Goal: Information Seeking & Learning: Learn about a topic

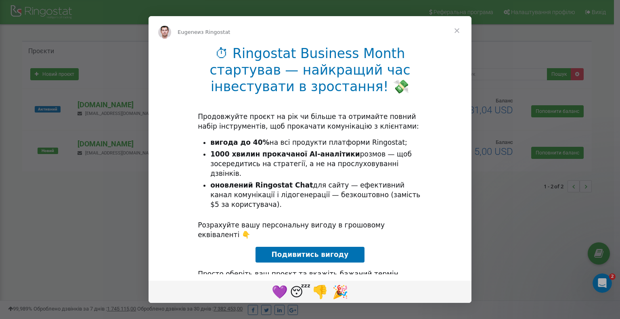
click at [456, 31] on span "Закрыть" at bounding box center [457, 30] width 29 height 29
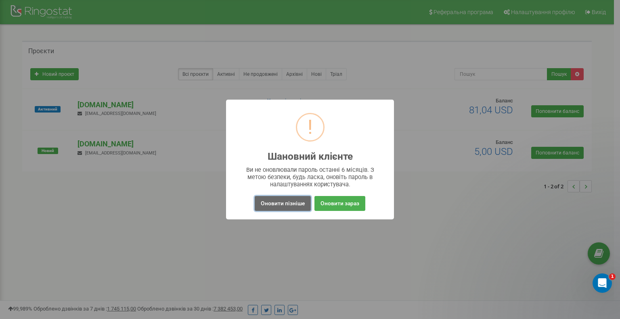
click at [295, 207] on button "Оновити пізніше" at bounding box center [283, 203] width 56 height 15
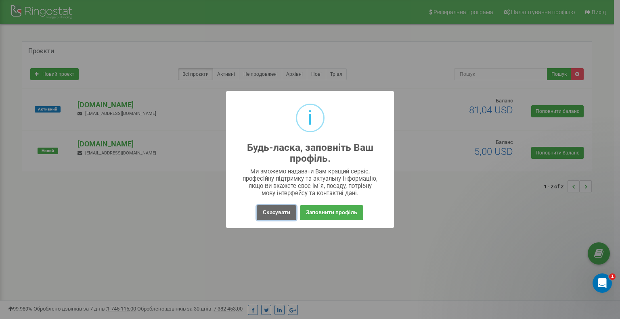
click at [276, 214] on button "Скасувати" at bounding box center [277, 213] width 40 height 15
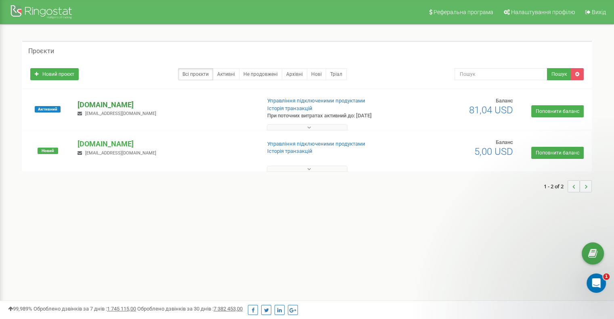
click at [97, 105] on p "[DOMAIN_NAME]" at bounding box center [166, 105] width 177 height 11
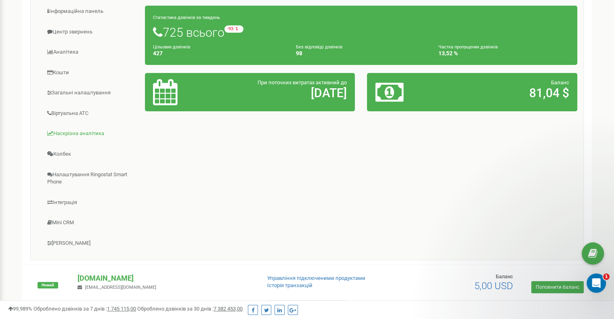
scroll to position [121, 0]
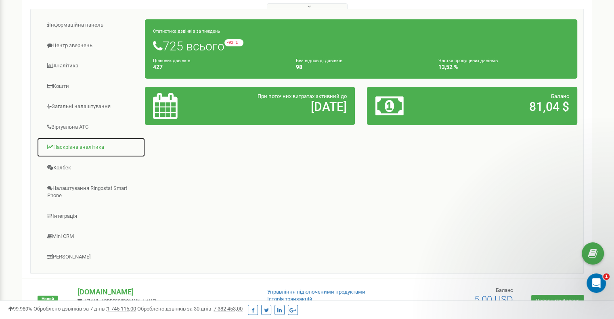
click at [98, 145] on link "Наскрізна аналітика" at bounding box center [91, 148] width 109 height 20
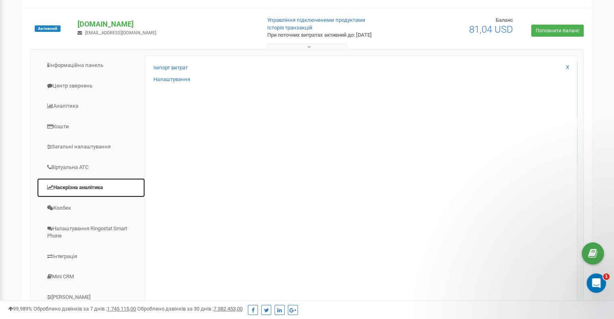
scroll to position [40, 0]
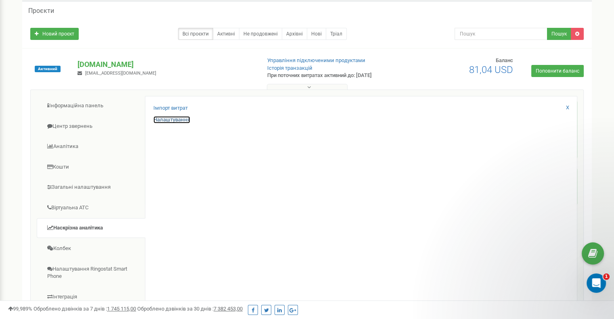
click at [168, 119] on link "Налаштування" at bounding box center [171, 120] width 37 height 8
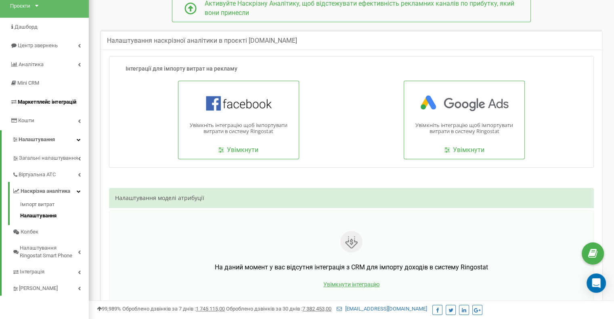
scroll to position [81, 0]
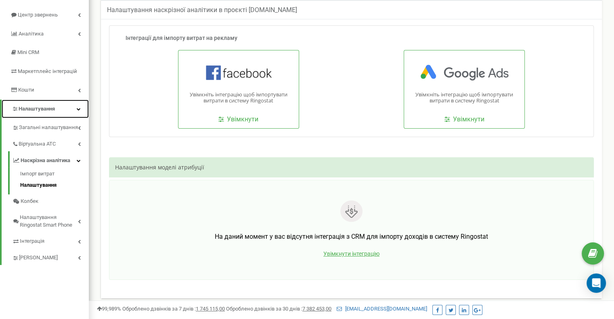
click at [50, 108] on span "Налаштування" at bounding box center [37, 109] width 36 height 6
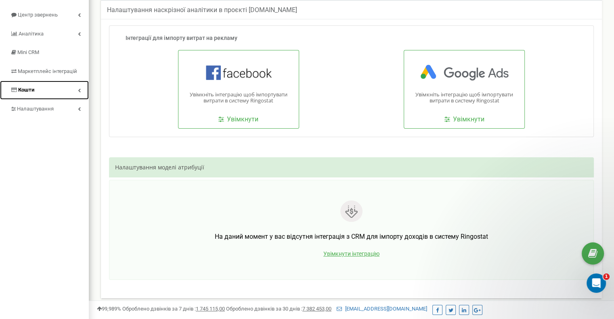
click at [52, 93] on link "Кошти" at bounding box center [44, 90] width 89 height 19
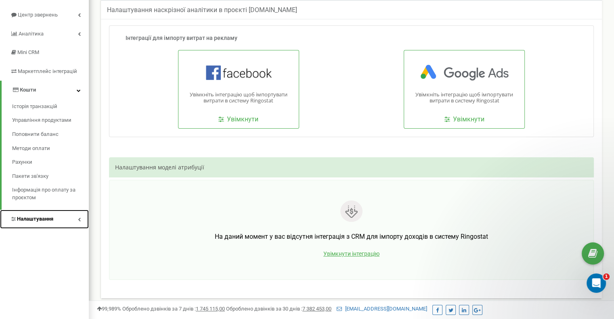
click at [46, 221] on span "Налаштування" at bounding box center [35, 219] width 36 height 6
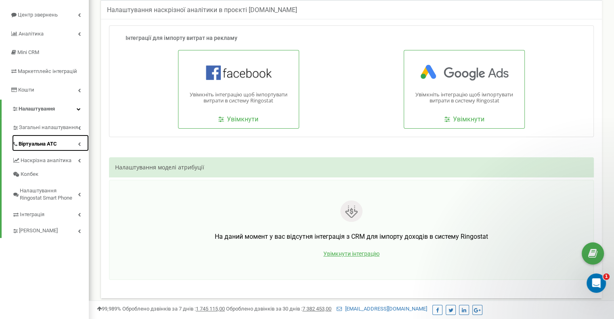
click at [53, 148] on link "Віртуальна АТС" at bounding box center [50, 143] width 77 height 17
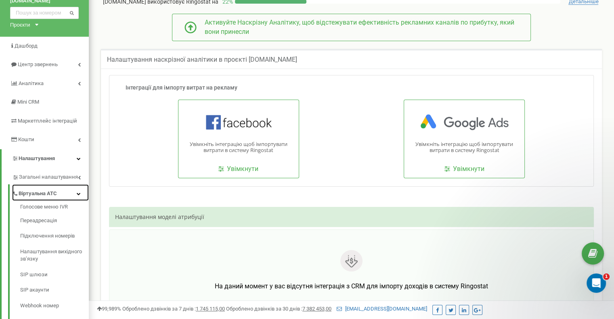
scroll to position [7, 0]
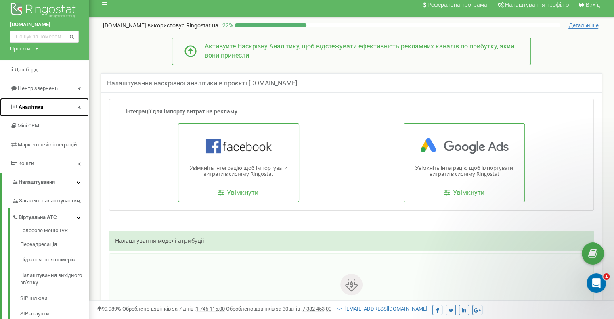
click at [53, 109] on link "Аналiтика" at bounding box center [44, 107] width 89 height 19
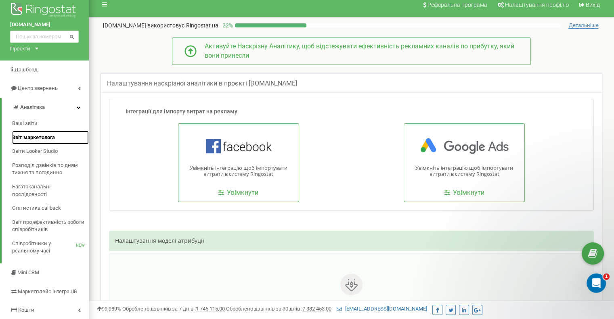
click at [52, 138] on span "Звіт маркетолога" at bounding box center [33, 138] width 43 height 8
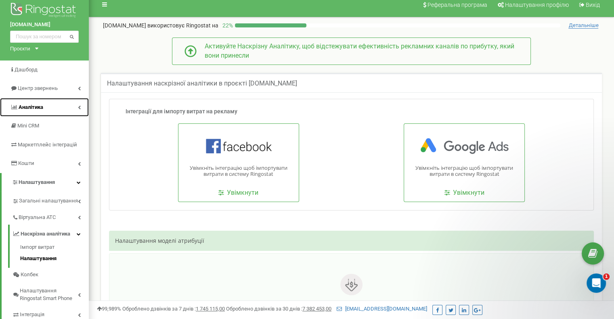
click at [67, 108] on link "Аналiтика" at bounding box center [44, 107] width 89 height 19
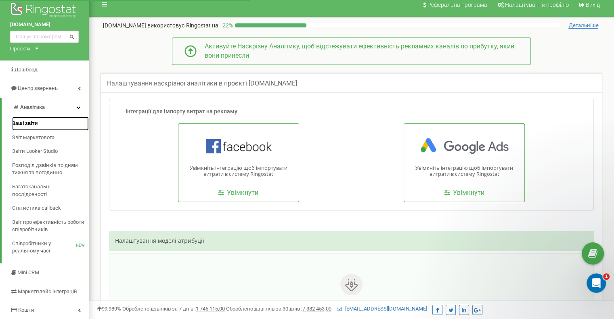
click at [18, 122] on span "Ваші звіти" at bounding box center [24, 124] width 25 height 8
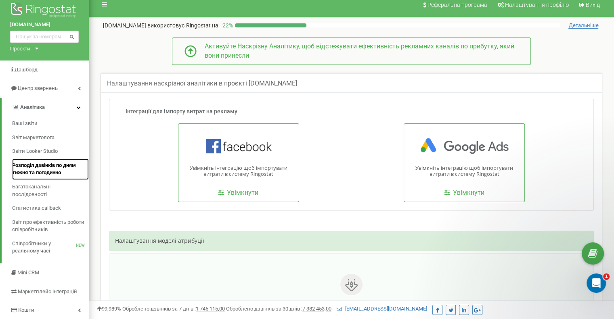
drag, startPoint x: 0, startPoint y: 0, endPoint x: 53, endPoint y: 172, distance: 179.7
click at [53, 172] on span "Розподіл дзвінків по дням тижня та погодинно" at bounding box center [48, 169] width 73 height 15
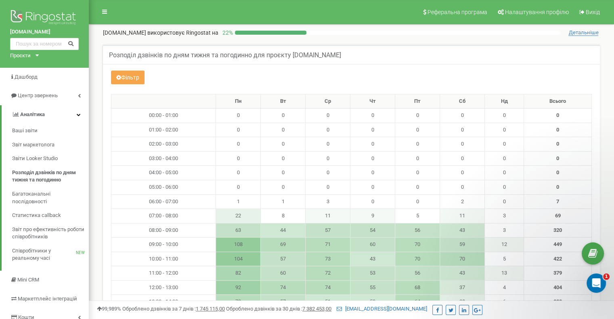
click at [128, 76] on button "Фільтр" at bounding box center [128, 78] width 34 height 14
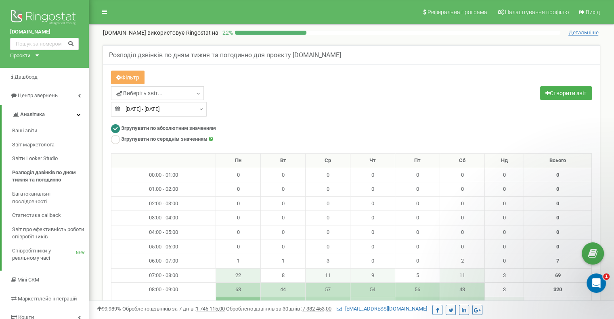
type input "23.08.2025"
type input "22.09.2025"
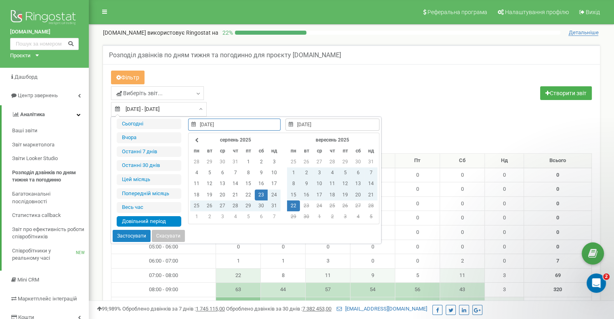
click at [200, 109] on div "23.08.2025 - 22.09.2025" at bounding box center [159, 109] width 96 height 15
type input "21.09.2025"
type input "23.08.2025"
type input "22.09.2025"
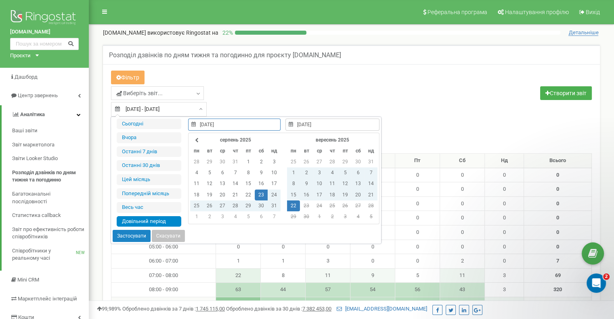
type input "01.08.2025"
type input "31.08.2025"
type input "23.08.2025"
type input "22.09.2025"
type input "08.09.2025"
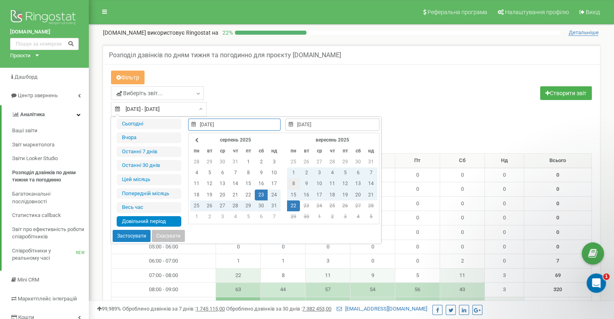
click at [292, 184] on td "8" at bounding box center [293, 184] width 13 height 11
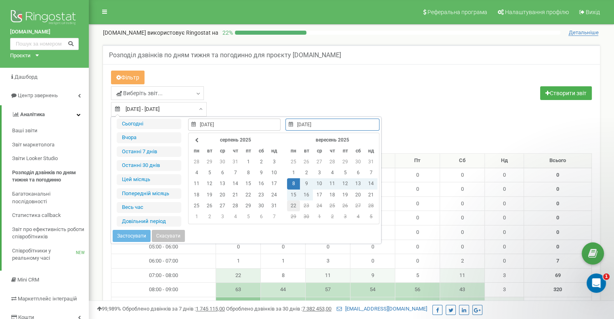
type input "22.09.2025"
click at [292, 207] on td "22" at bounding box center [293, 206] width 13 height 11
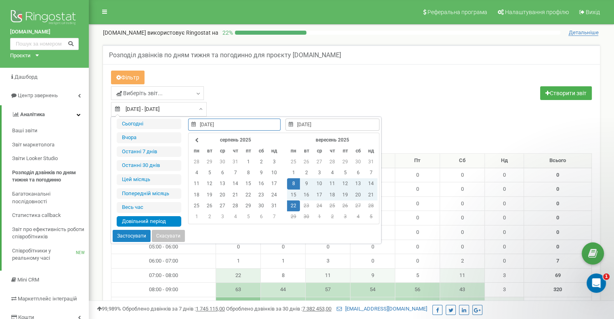
type input "08.09.2025"
click at [129, 235] on button "Застосувати" at bounding box center [132, 236] width 38 height 12
type input "08.09.2025 - 22.09.2025"
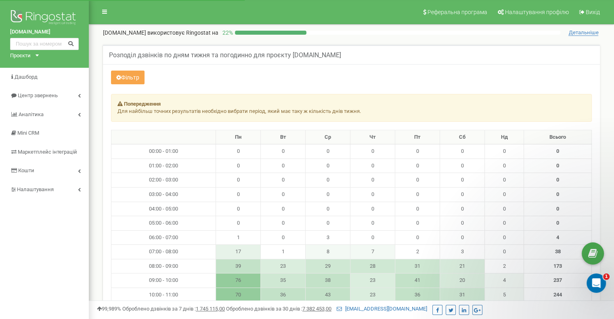
click at [132, 76] on button "Фільтр" at bounding box center [128, 78] width 34 height 14
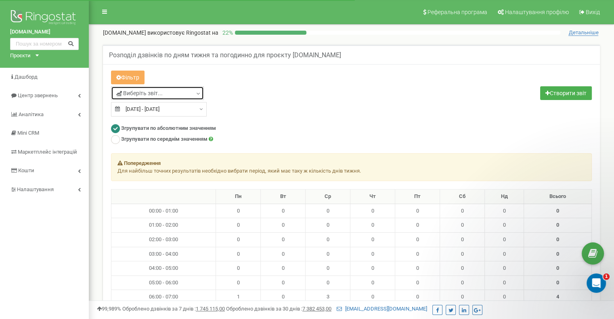
click at [142, 95] on span "Виберіть звіт..." at bounding box center [139, 93] width 46 height 8
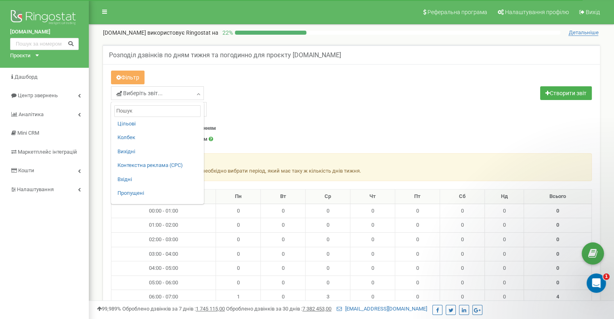
click at [336, 88] on div "Виберіть звіт... Цільові Колбек Вихідні Контекстна реклама (CPC) Вхідні Пропуще…" at bounding box center [228, 94] width 235 height 16
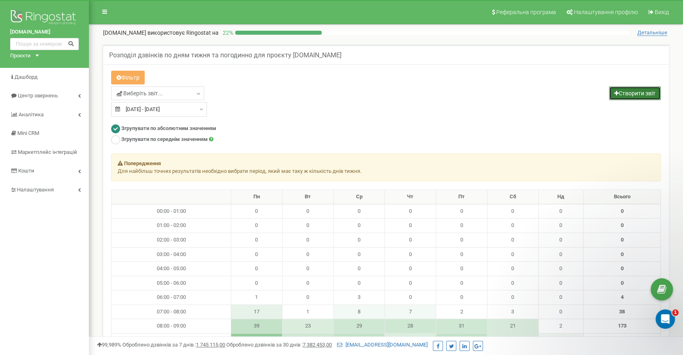
click at [614, 95] on link "Створити звіт" at bounding box center [635, 93] width 52 height 14
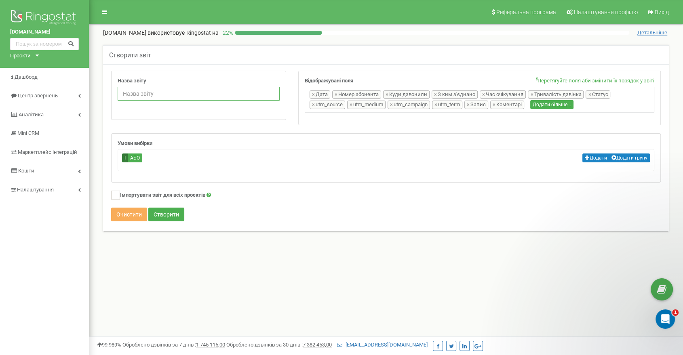
click at [184, 92] on input "Назва звіту" at bounding box center [199, 94] width 162 height 14
type input "2 недели"
click at [160, 213] on button "Створити" at bounding box center [166, 215] width 36 height 14
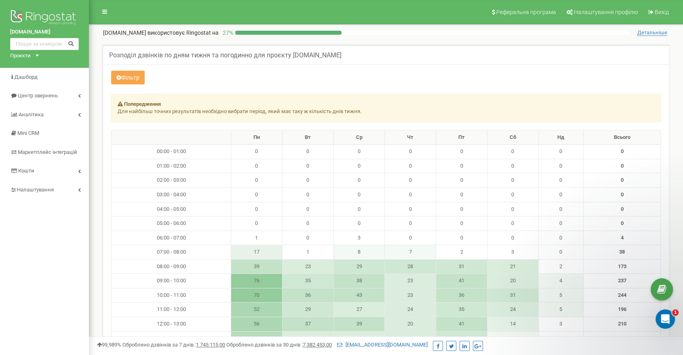
click at [132, 76] on button "Фільтр" at bounding box center [128, 78] width 34 height 14
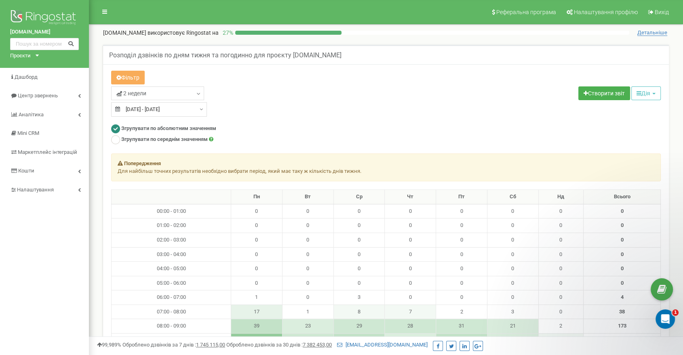
click at [382, 109] on div "2 недели Цільові Колбек Вихідні Контекстна реклама (CPC) Вхідні Пропущені" at bounding box center [245, 101] width 281 height 30
click at [651, 94] on button "Дія" at bounding box center [645, 93] width 29 height 14
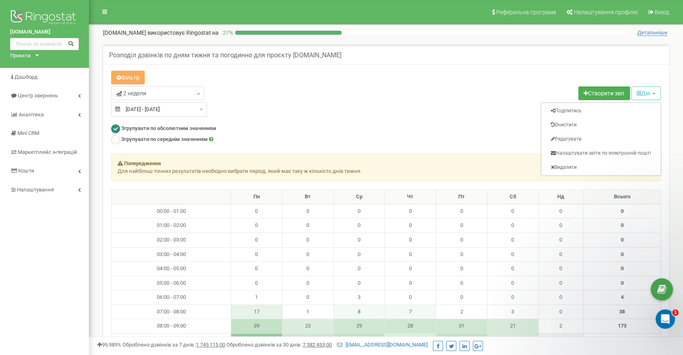
click at [495, 107] on div "2 недели Цільові Колбек Вихідні Контекстна реклама (CPC) Вхідні Пропущені" at bounding box center [385, 101] width 561 height 30
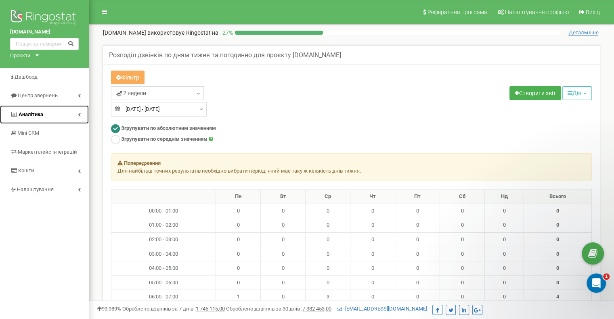
click at [62, 111] on link "Аналiтика" at bounding box center [44, 114] width 89 height 19
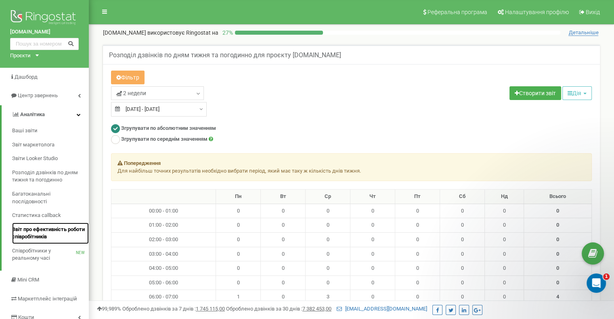
click at [46, 236] on span "Звіт про ефективність роботи співробітників" at bounding box center [48, 233] width 73 height 15
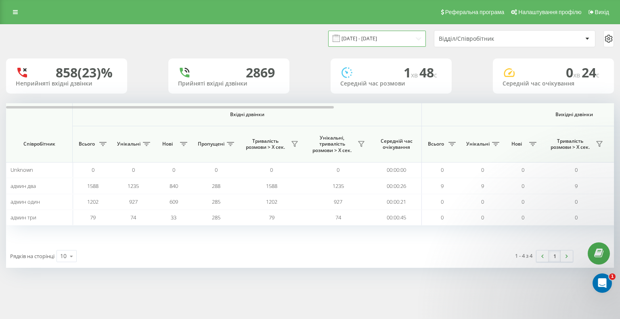
click at [385, 40] on input "[DATE] - [DATE]" at bounding box center [377, 39] width 98 height 16
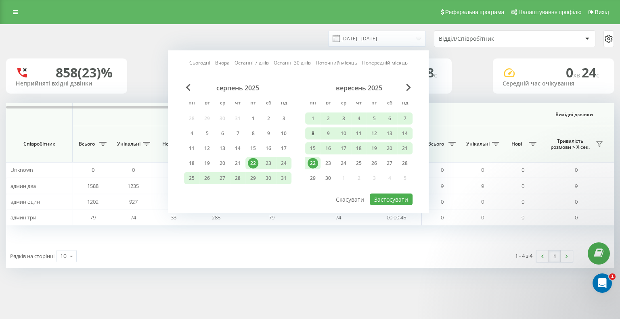
click at [313, 132] on div "8" at bounding box center [313, 133] width 11 height 11
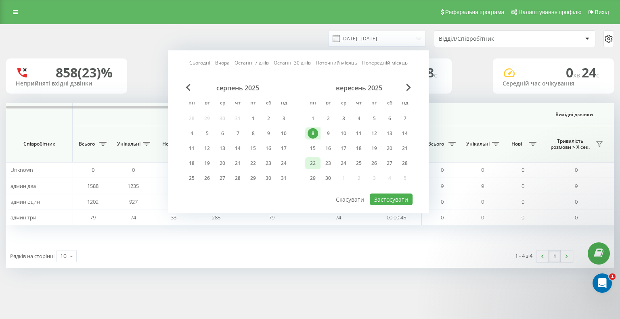
click at [315, 163] on div "22" at bounding box center [313, 163] width 11 height 11
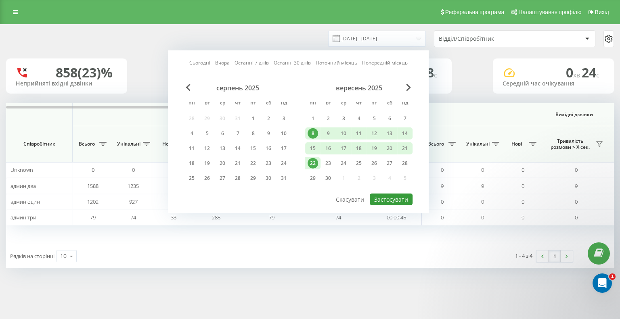
click at [394, 202] on button "Застосувати" at bounding box center [391, 200] width 43 height 12
type input "[DATE] - [DATE]"
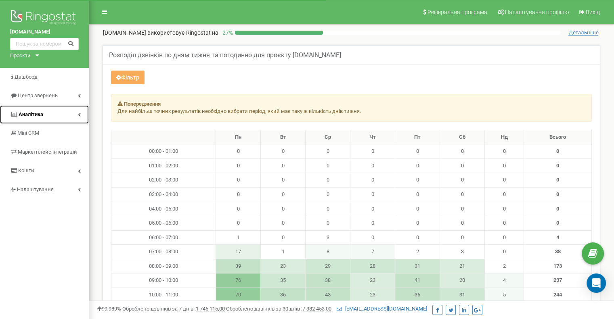
click at [37, 113] on span "Аналiтика" at bounding box center [31, 114] width 25 height 6
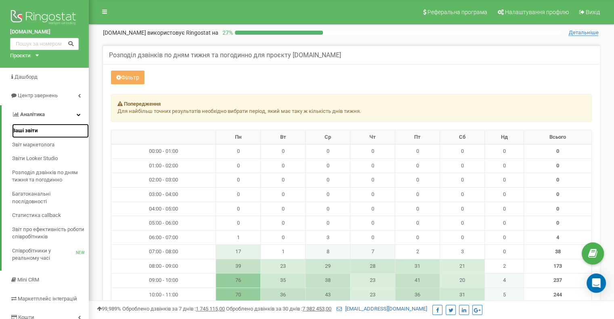
click at [34, 131] on span "Ваші звіти" at bounding box center [24, 131] width 25 height 8
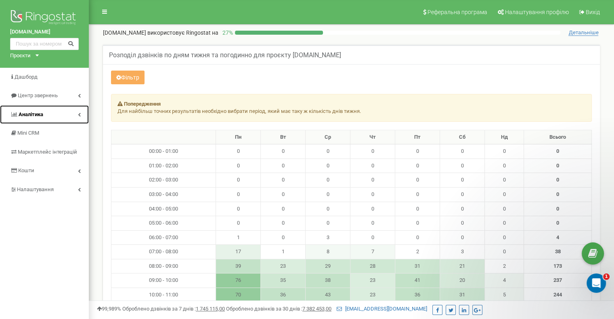
click at [60, 114] on link "Аналiтика" at bounding box center [44, 114] width 89 height 19
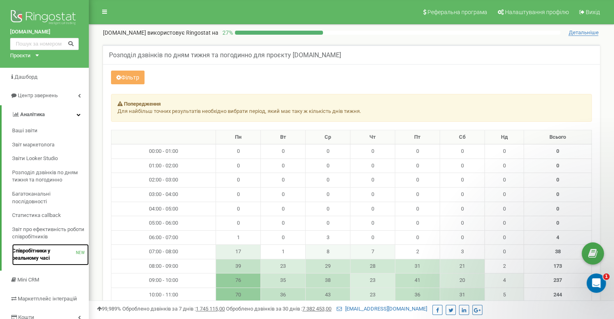
click at [48, 258] on span "Співробітники у реальному часі" at bounding box center [44, 255] width 64 height 15
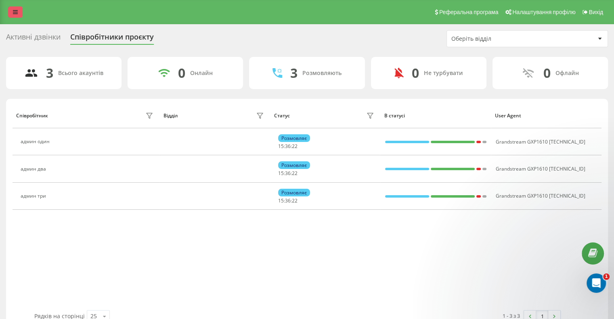
click at [14, 12] on icon at bounding box center [15, 12] width 5 height 6
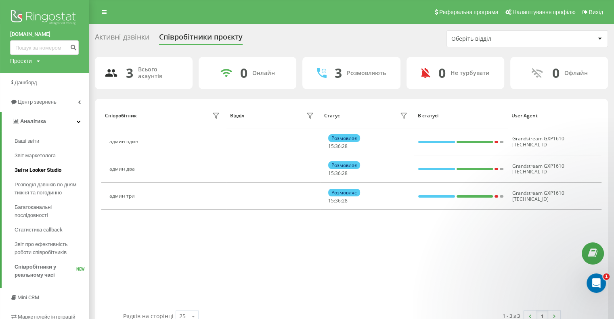
click at [36, 168] on span "Звіти Looker Studio" at bounding box center [38, 170] width 47 height 8
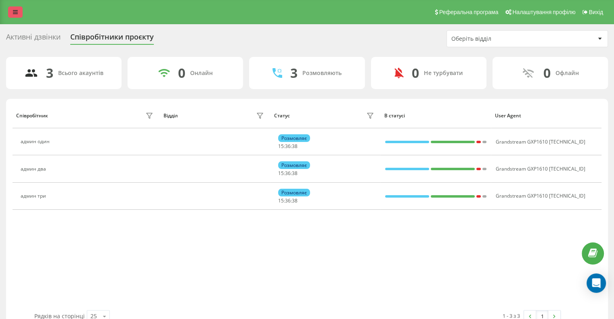
click at [15, 13] on icon at bounding box center [15, 12] width 5 height 6
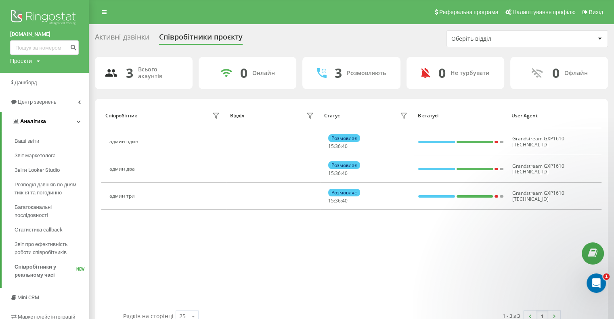
click at [36, 122] on span "Аналiтика" at bounding box center [33, 121] width 26 height 6
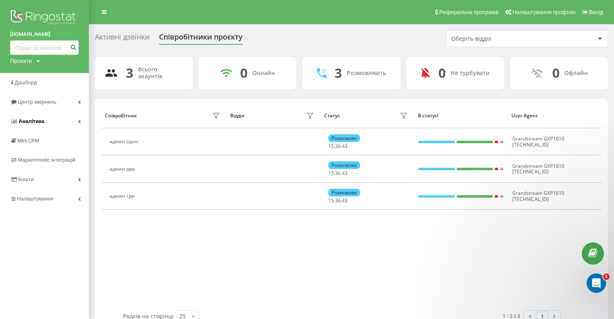
click at [59, 116] on link "Аналiтика" at bounding box center [44, 121] width 89 height 19
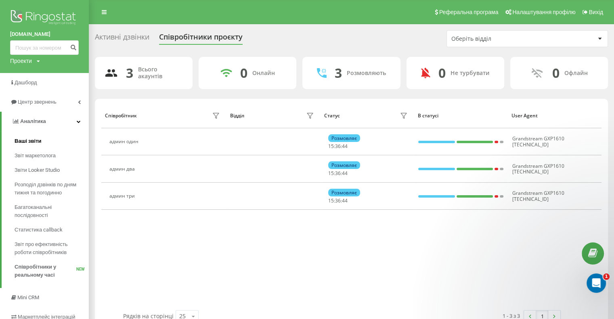
click at [25, 142] on span "Ваші звіти" at bounding box center [28, 141] width 27 height 8
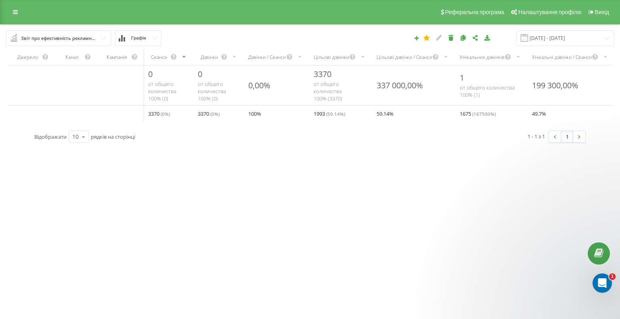
click at [68, 36] on div "Звіт про ефективність рекламних кампаній" at bounding box center [59, 38] width 76 height 9
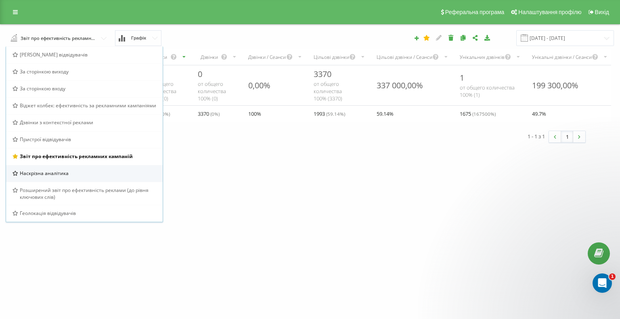
click at [70, 170] on div "Наскрізна аналітика" at bounding box center [85, 173] width 144 height 7
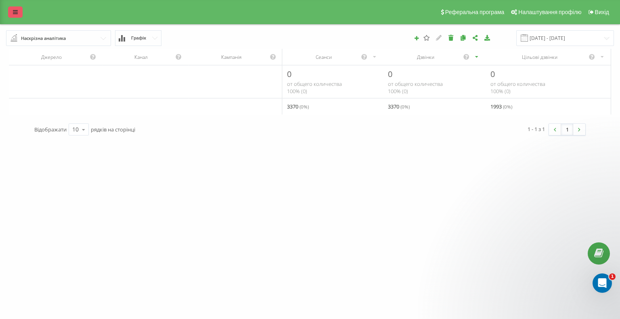
click at [9, 13] on link at bounding box center [15, 11] width 15 height 11
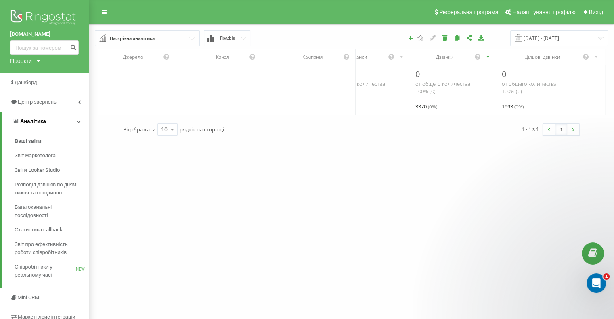
click at [44, 124] on span "Аналiтика" at bounding box center [33, 121] width 26 height 6
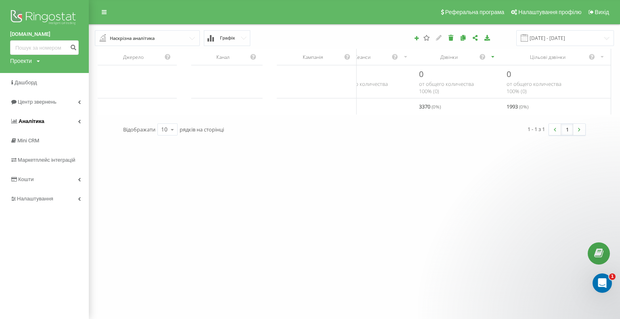
click at [65, 122] on link "Аналiтика" at bounding box center [44, 121] width 89 height 19
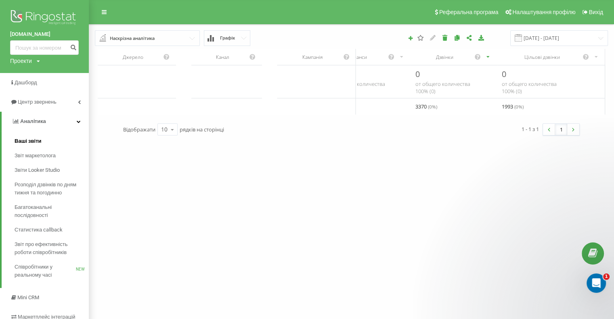
click at [39, 140] on span "Ваші звіти" at bounding box center [28, 141] width 27 height 8
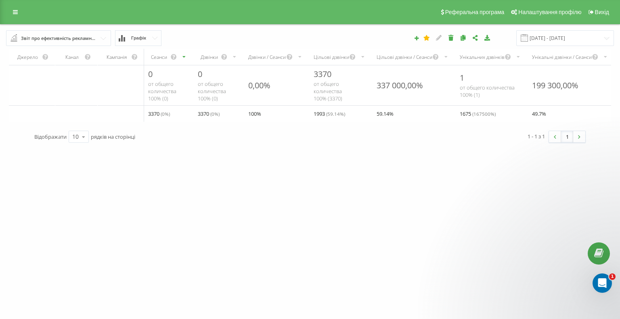
click at [147, 38] on button "Графік" at bounding box center [138, 38] width 46 height 16
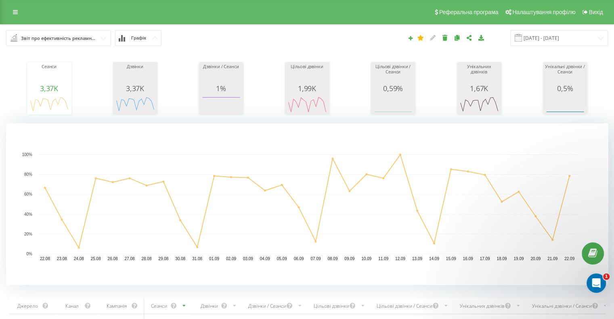
click at [152, 38] on icon at bounding box center [155, 38] width 6 height 3
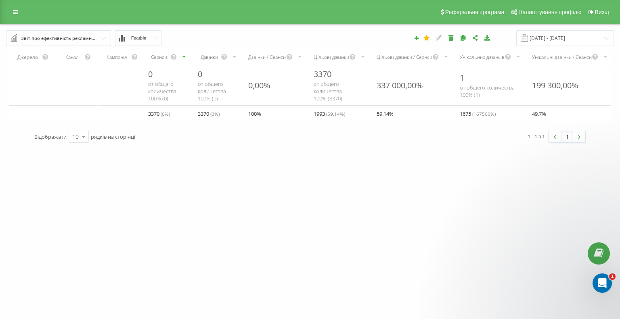
click at [83, 35] on div "Звіт про ефективність рекламних кампаній" at bounding box center [59, 38] width 76 height 9
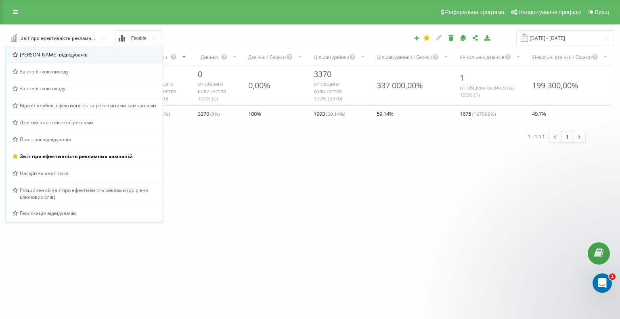
click at [74, 55] on div "[PERSON_NAME] відвідувачів" at bounding box center [85, 54] width 144 height 7
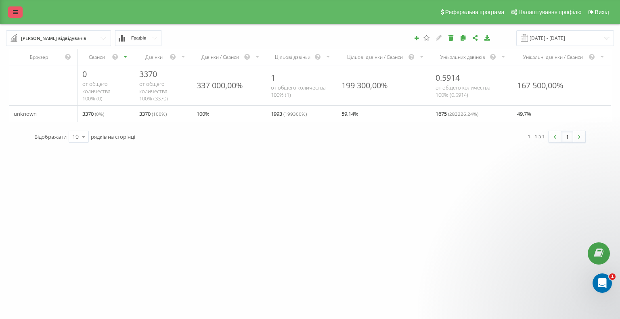
click at [17, 11] on icon at bounding box center [15, 12] width 5 height 6
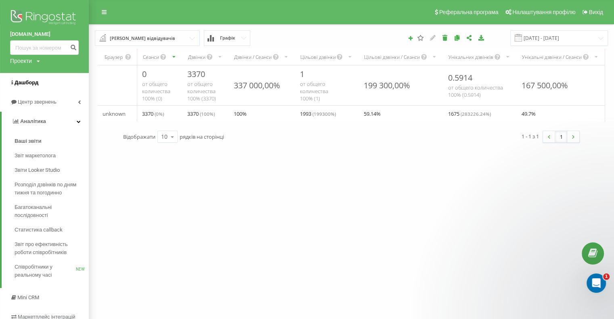
click at [29, 82] on span "Дашборд" at bounding box center [27, 83] width 24 height 6
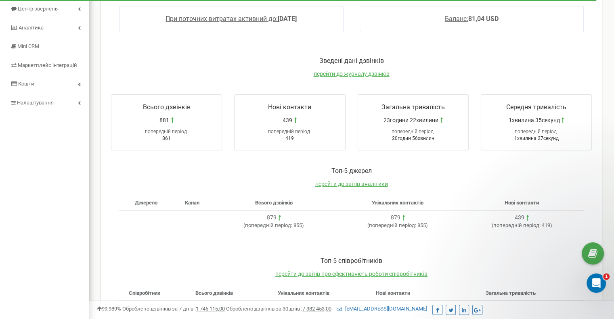
scroll to position [46, 0]
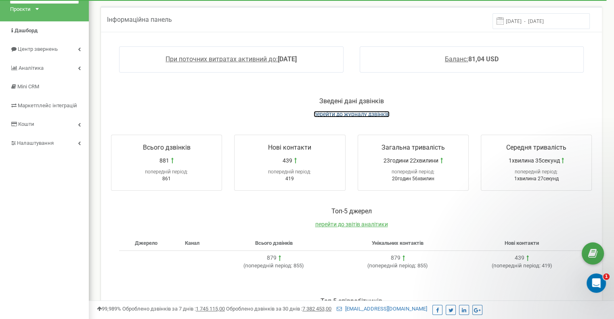
click at [365, 113] on span "перейти до журналу дзвінків" at bounding box center [352, 114] width 76 height 6
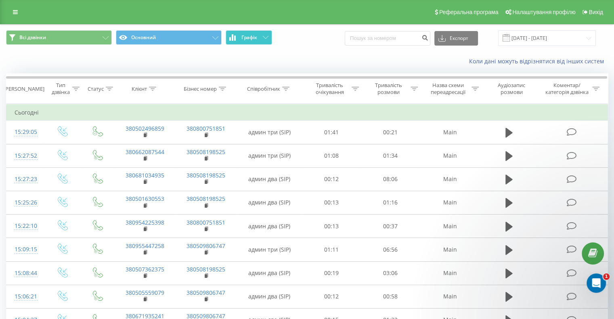
click at [262, 40] on button "Графік" at bounding box center [249, 37] width 46 height 15
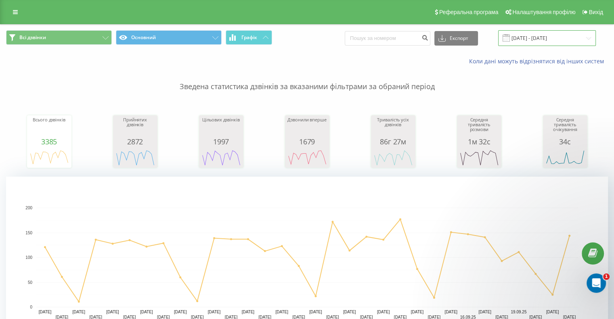
click at [559, 37] on input "[DATE] - [DATE]" at bounding box center [547, 38] width 98 height 16
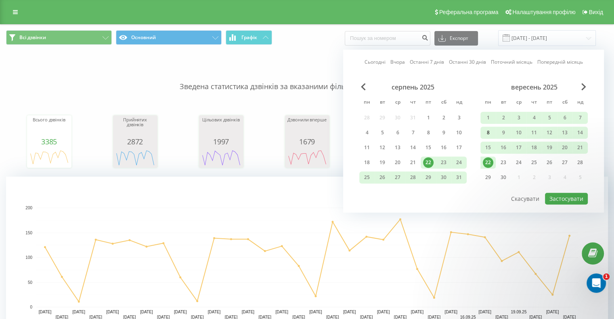
click at [488, 134] on div "8" at bounding box center [488, 133] width 11 height 11
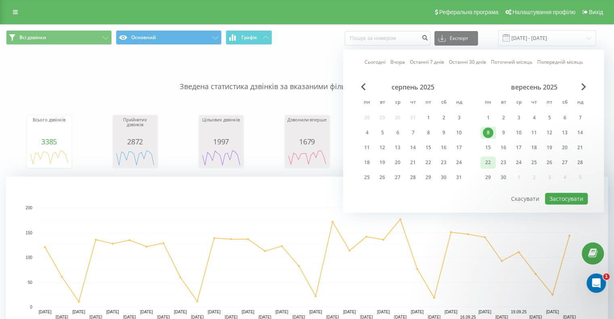
click at [489, 161] on div "22" at bounding box center [488, 163] width 11 height 11
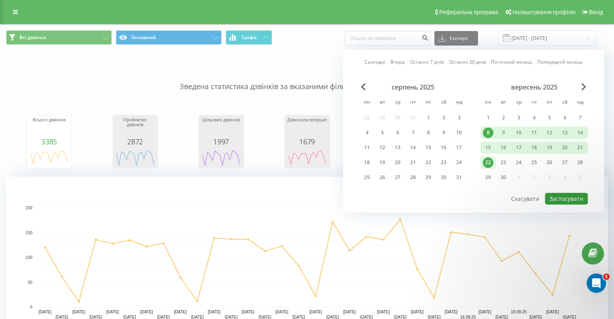
click at [564, 196] on button "Застосувати" at bounding box center [566, 199] width 43 height 12
type input "[DATE] - [DATE]"
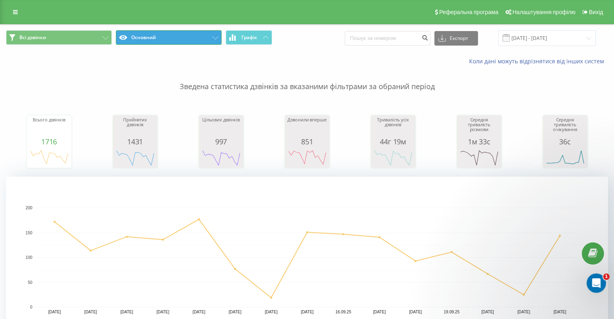
click at [211, 38] on button "Основний" at bounding box center [169, 37] width 106 height 15
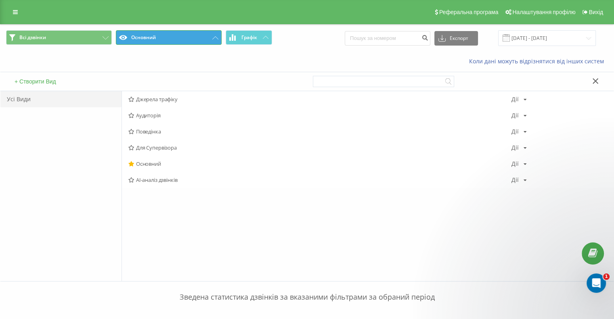
click at [211, 38] on button "Основний" at bounding box center [169, 37] width 106 height 15
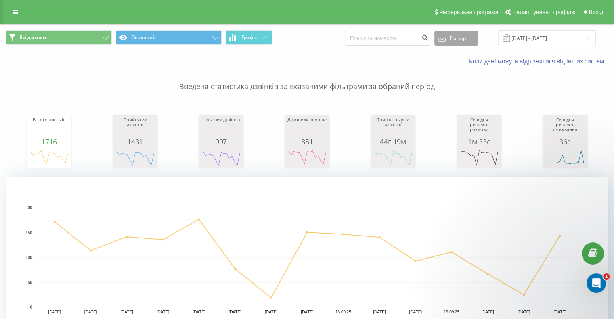
click at [473, 36] on button "Експорт" at bounding box center [457, 38] width 44 height 15
click at [465, 80] on div ".xlsx" at bounding box center [456, 82] width 43 height 15
click at [13, 12] on icon at bounding box center [15, 12] width 5 height 6
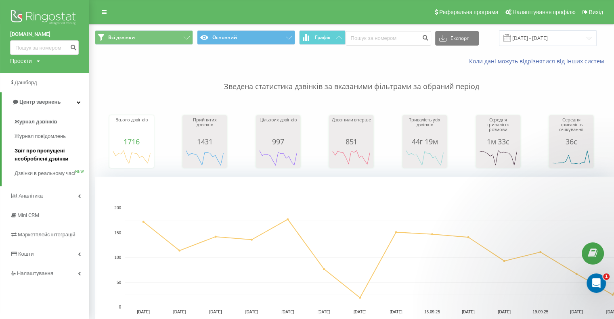
click at [52, 156] on span "Звіт про пропущені необроблені дзвінки" at bounding box center [50, 155] width 70 height 16
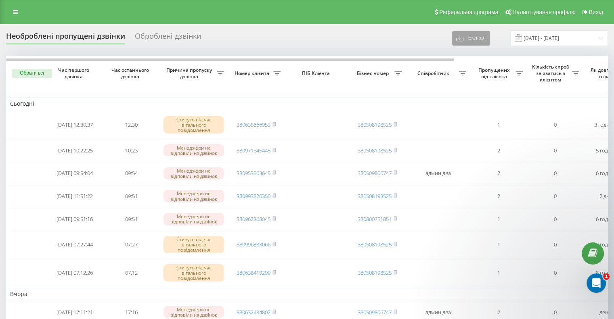
click at [476, 37] on button "Експорт" at bounding box center [471, 38] width 38 height 15
click at [536, 36] on input "[DATE] - [DATE]" at bounding box center [560, 38] width 98 height 16
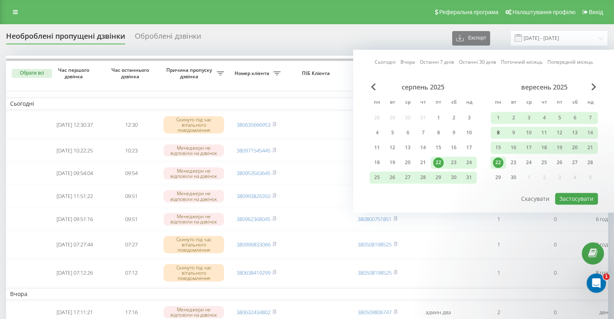
click at [503, 132] on div "8" at bounding box center [498, 133] width 11 height 11
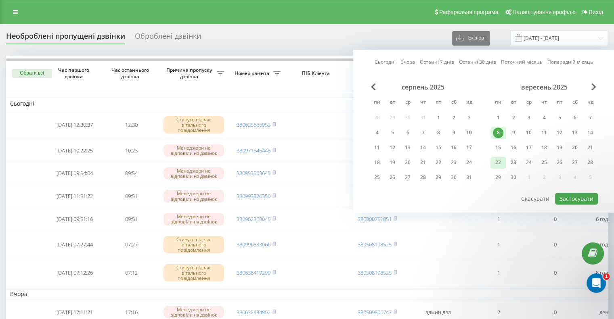
click at [499, 163] on div "22" at bounding box center [498, 163] width 11 height 11
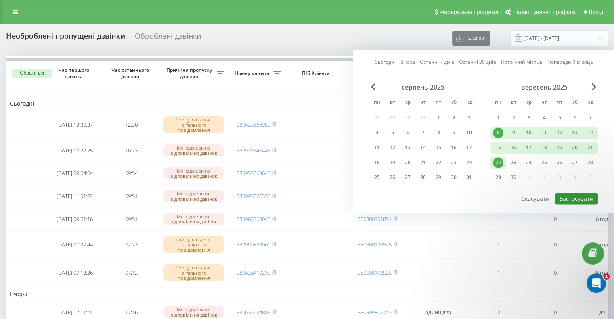
click at [579, 195] on button "Застосувати" at bounding box center [576, 199] width 43 height 12
type input "[DATE] - [DATE]"
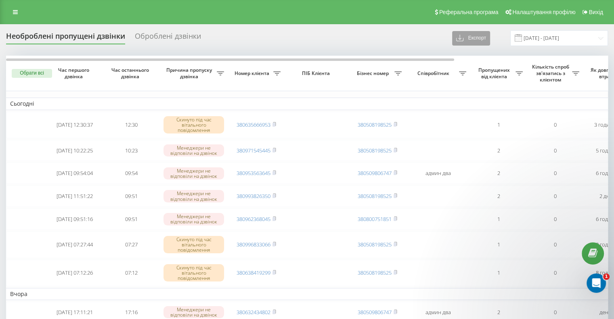
click at [464, 40] on icon at bounding box center [460, 38] width 8 height 8
click at [471, 70] on span ".xlsx" at bounding box center [465, 68] width 12 height 8
click at [17, 12] on icon at bounding box center [15, 12] width 5 height 6
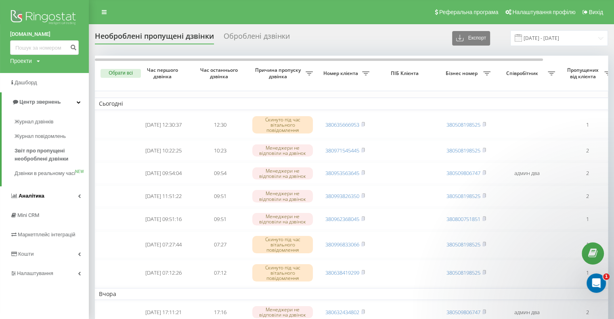
click at [52, 198] on link "Аналiтика" at bounding box center [44, 196] width 89 height 19
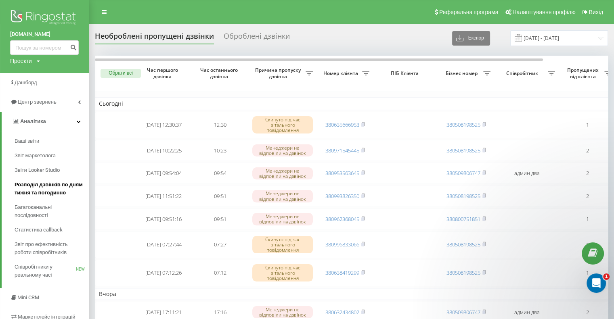
click at [53, 187] on span "Розподіл дзвінків по дням тижня та погодинно" at bounding box center [50, 189] width 70 height 16
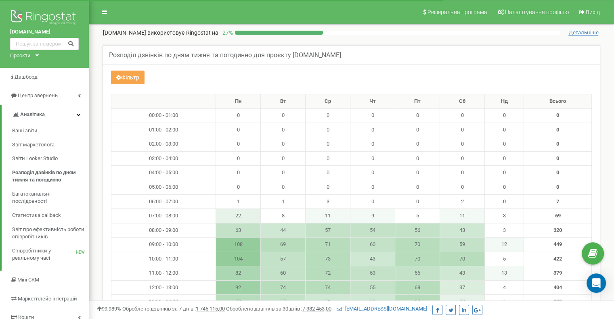
click at [122, 77] on button "Фільтр" at bounding box center [128, 78] width 34 height 14
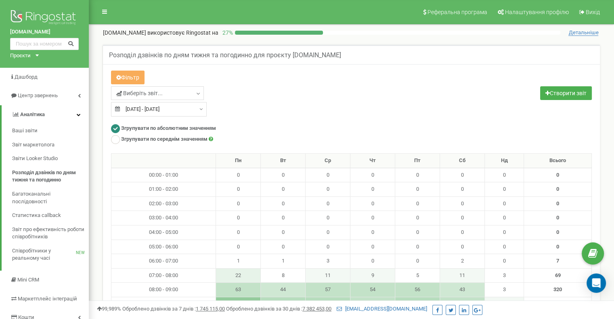
type input "[DATE]"
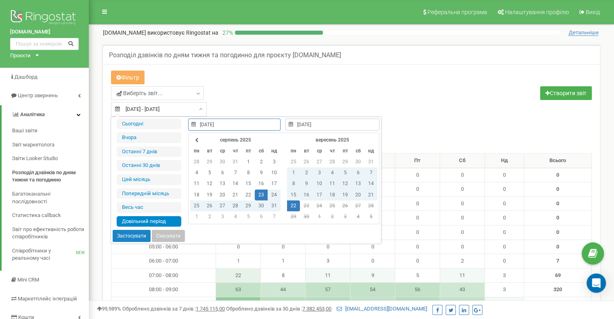
click at [162, 107] on input "[DATE] - [DATE]" at bounding box center [159, 109] width 96 height 15
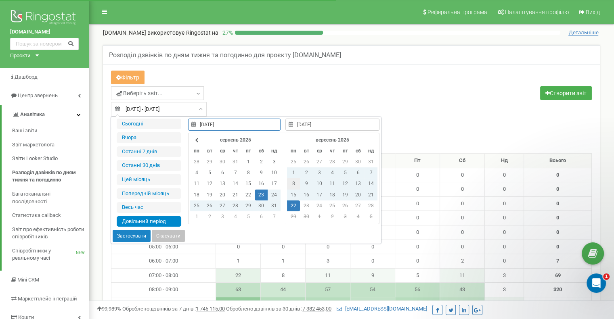
type input "[DATE]"
click at [292, 183] on td "8" at bounding box center [293, 184] width 13 height 11
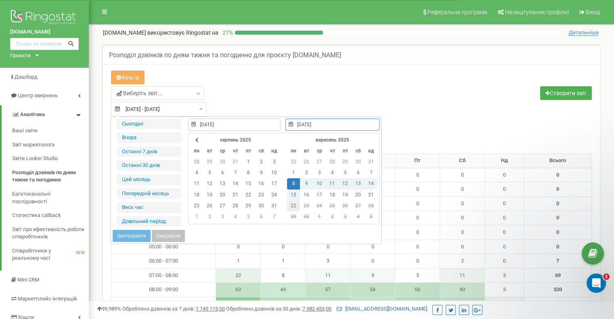
type input "[DATE]"
click at [293, 207] on td "22" at bounding box center [293, 206] width 13 height 11
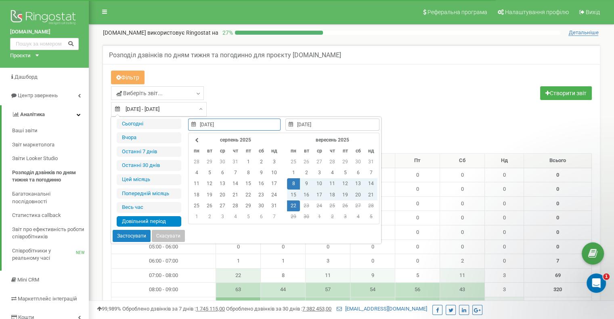
type input "[DATE]"
click at [141, 219] on li "Довільний період" at bounding box center [149, 221] width 65 height 11
click at [131, 233] on button "Застосувати" at bounding box center [132, 236] width 38 height 12
type input "[DATE] - [DATE]"
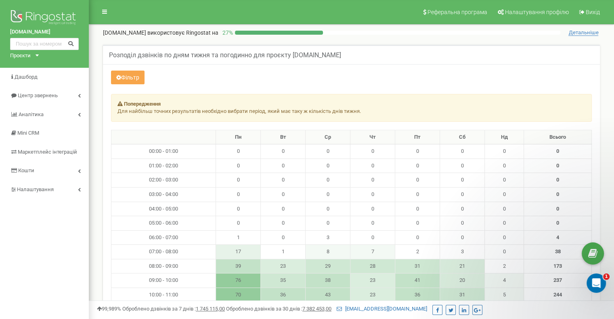
click at [132, 80] on button "Фільтр" at bounding box center [128, 78] width 34 height 14
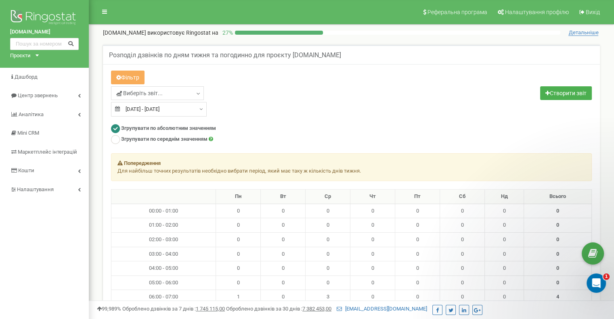
type input "[DATE]"
click at [160, 109] on input "[DATE] - [DATE]" at bounding box center [159, 109] width 96 height 15
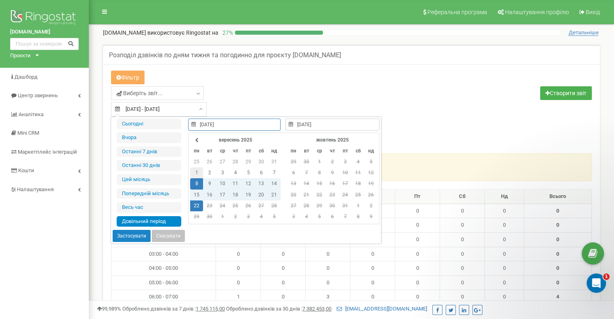
type input "[DATE]"
click at [198, 174] on td "1" at bounding box center [196, 173] width 13 height 11
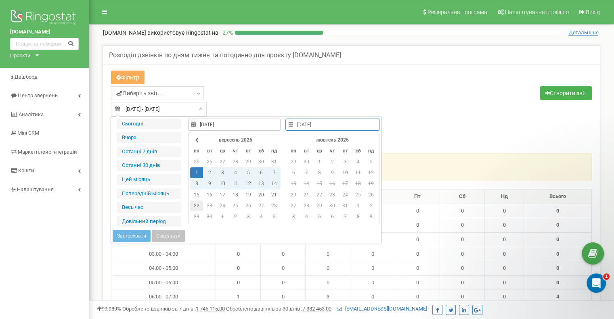
type input "[DATE]"
click at [195, 204] on td "22" at bounding box center [196, 206] width 13 height 11
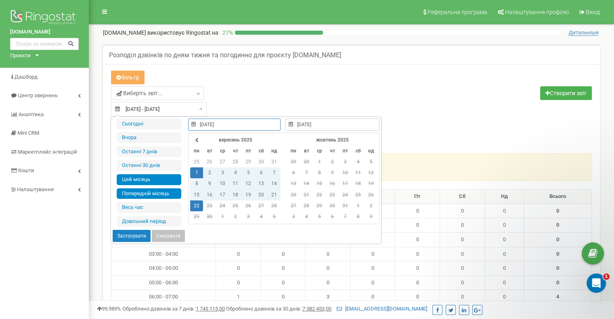
type input "[DATE]"
click at [157, 179] on li "Цей місяць" at bounding box center [149, 179] width 65 height 11
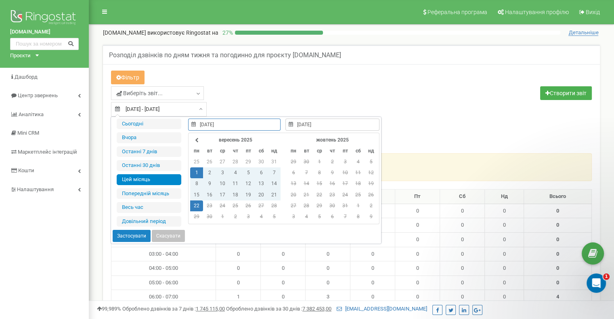
type input "[DATE] - [DATE]"
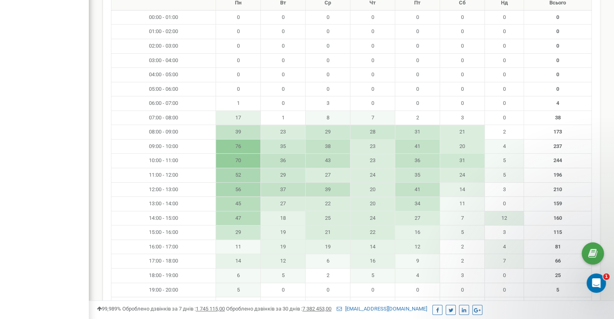
scroll to position [202, 0]
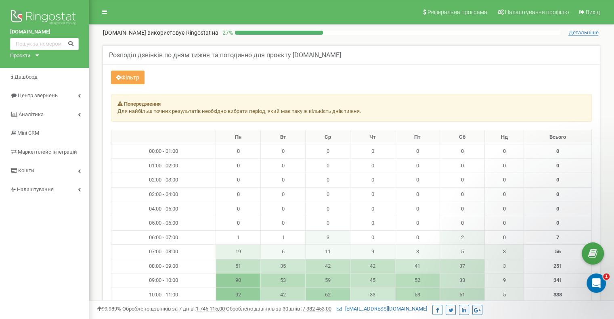
click at [136, 81] on button "Фільтр" at bounding box center [128, 78] width 34 height 14
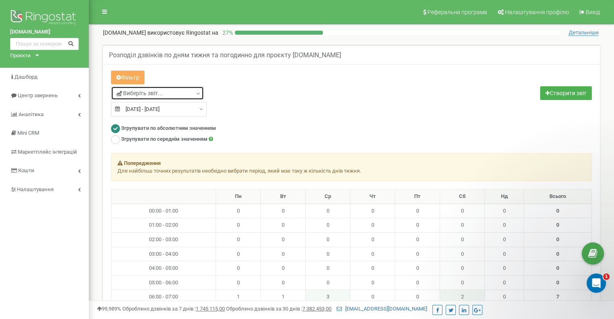
click at [194, 91] on link "Виберіть звіт..." at bounding box center [157, 93] width 93 height 14
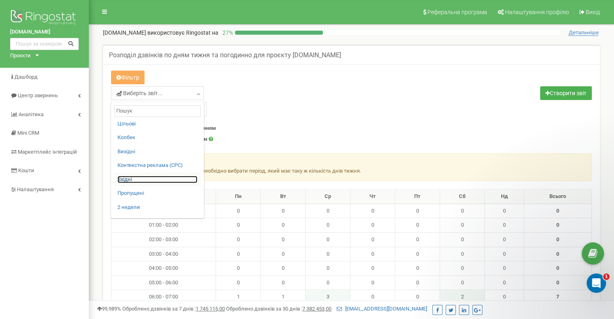
click at [129, 178] on link "Вхідні" at bounding box center [158, 180] width 80 height 8
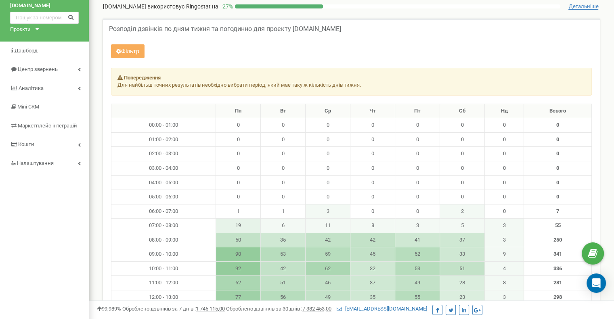
scroll to position [40, 0]
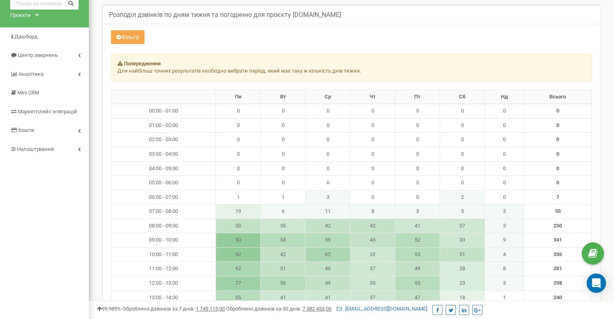
click at [132, 40] on button "Фільтр" at bounding box center [128, 37] width 34 height 14
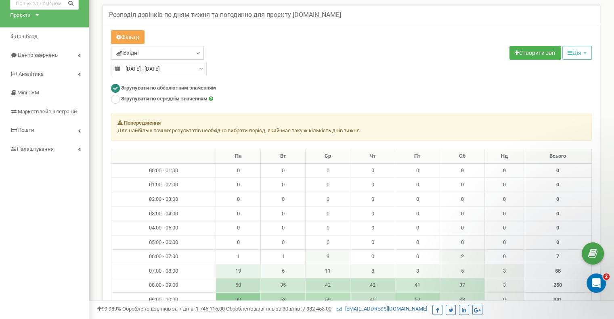
scroll to position [0, 0]
click at [154, 68] on input "[DATE] - [DATE]" at bounding box center [159, 69] width 96 height 15
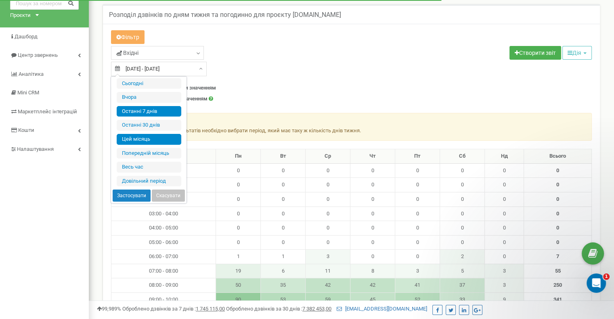
click at [160, 109] on li "Останні 7 днів" at bounding box center [149, 111] width 65 height 11
type input "[DATE] - [DATE]"
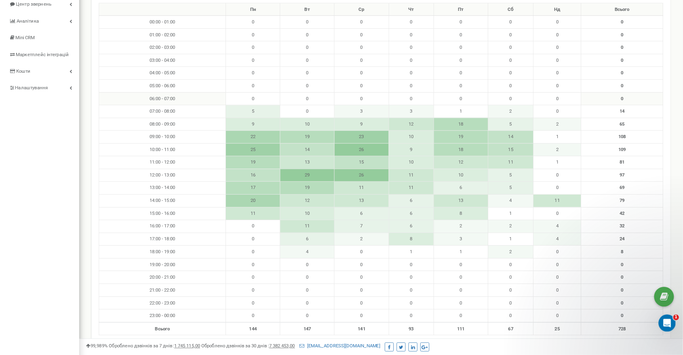
scroll to position [90, 0]
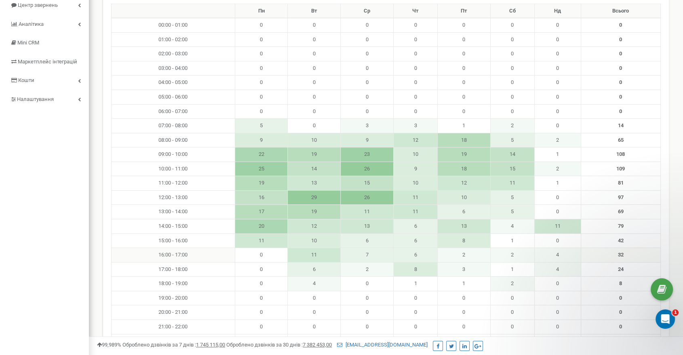
drag, startPoint x: 397, startPoint y: 118, endPoint x: 120, endPoint y: 249, distance: 306.3
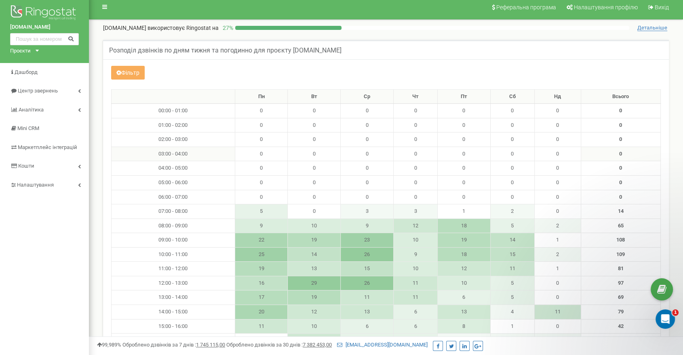
scroll to position [0, 0]
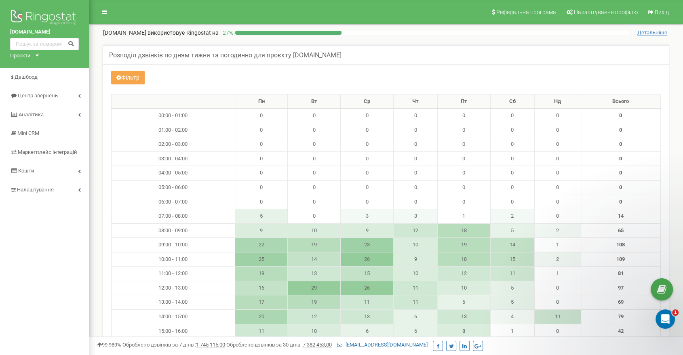
click at [123, 73] on button "Фільтр" at bounding box center [128, 78] width 34 height 14
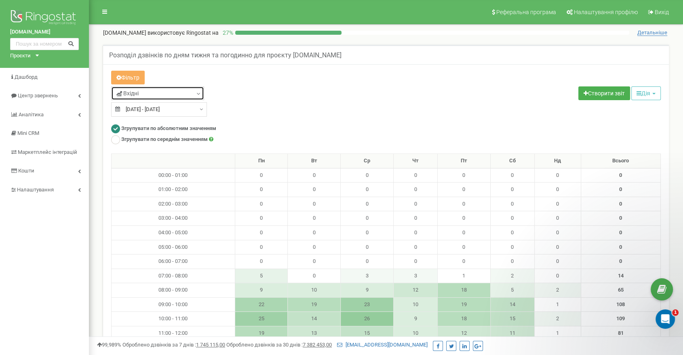
click at [168, 94] on link "Вхідні" at bounding box center [157, 93] width 93 height 14
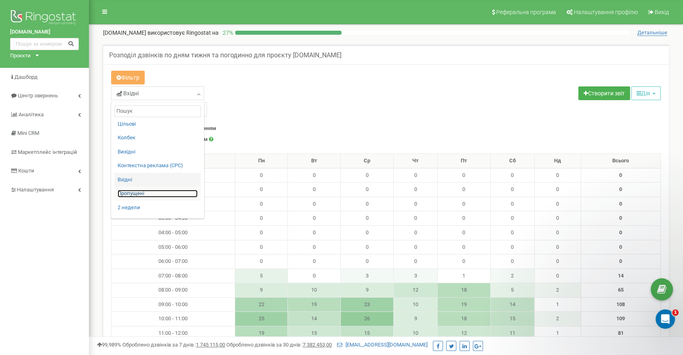
click at [145, 192] on link "Пропущені" at bounding box center [158, 194] width 80 height 8
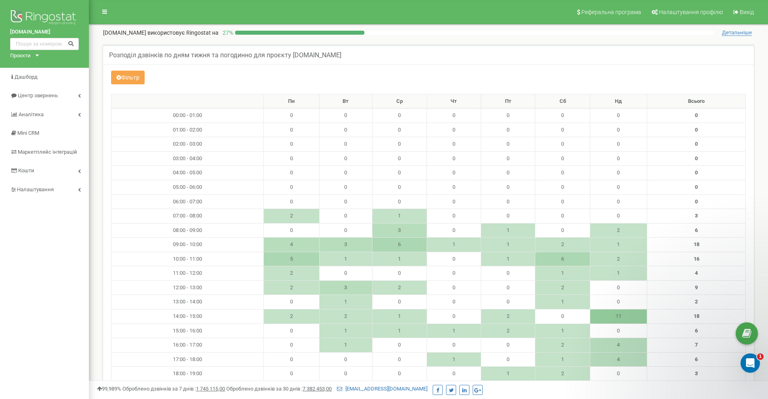
click at [134, 72] on button "Фільтр" at bounding box center [128, 78] width 34 height 14
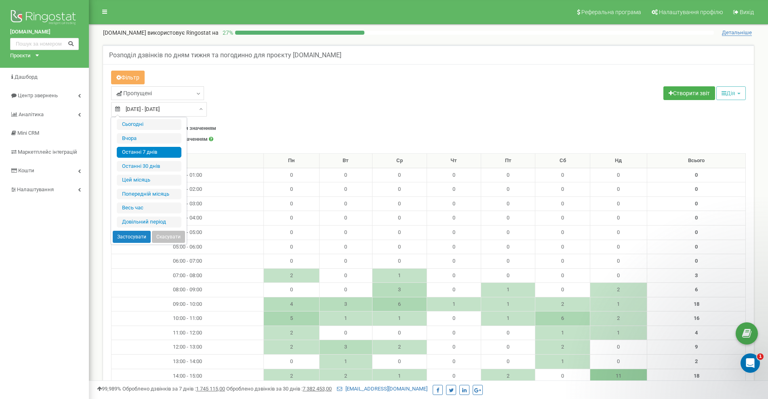
click at [160, 107] on input "[DATE] - [DATE]" at bounding box center [159, 109] width 96 height 15
click at [169, 90] on link "Пропущені" at bounding box center [157, 93] width 93 height 14
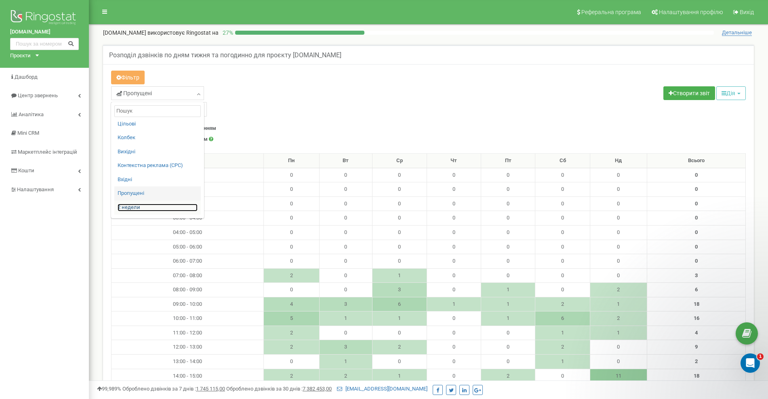
click at [134, 207] on link "2 недели" at bounding box center [158, 208] width 80 height 8
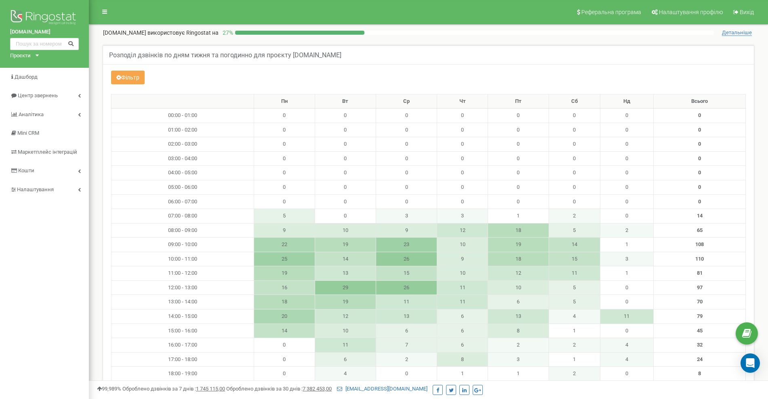
click at [131, 75] on button "Фільтр" at bounding box center [128, 78] width 34 height 14
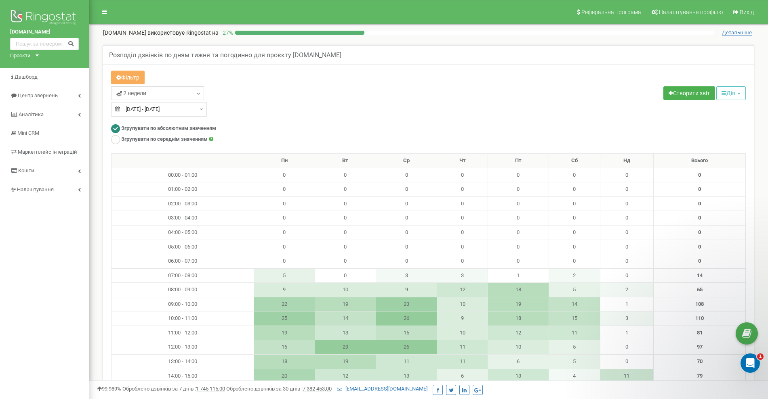
click at [198, 109] on div "[DATE] - [DATE]" at bounding box center [159, 109] width 96 height 15
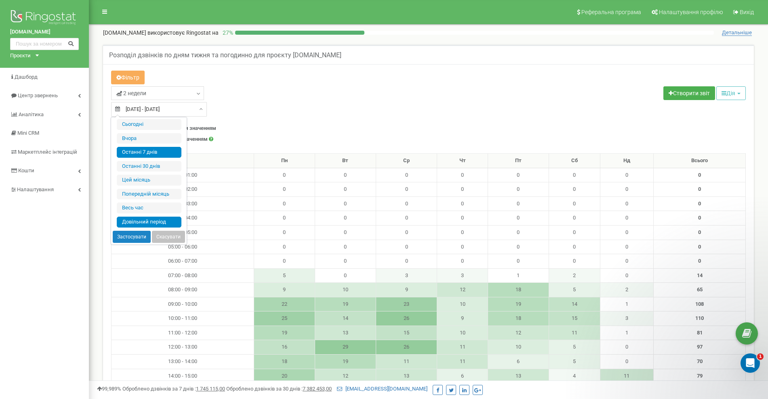
click at [145, 223] on li "Довільний період" at bounding box center [149, 222] width 65 height 11
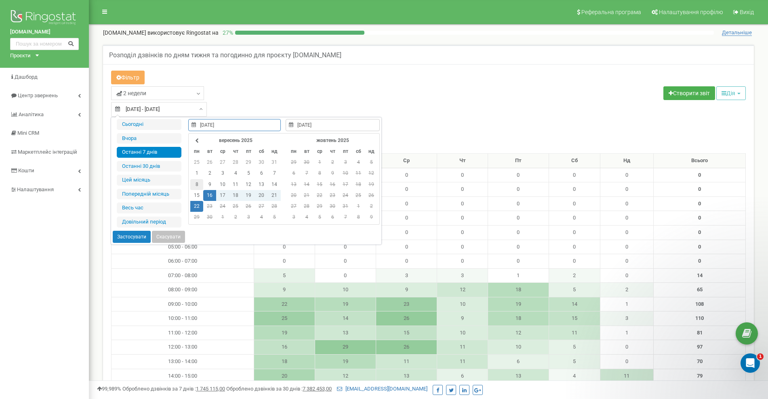
type input "[DATE]"
click at [193, 185] on td "8" at bounding box center [196, 184] width 13 height 11
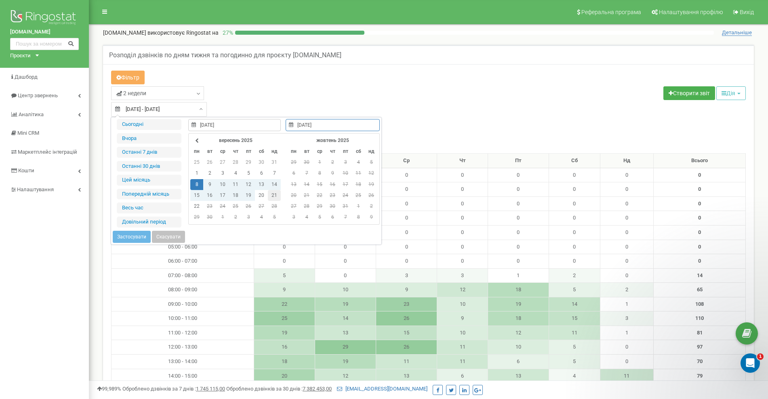
type input "[DATE]"
click at [273, 196] on td "21" at bounding box center [274, 195] width 13 height 11
type input "[DATE]"
click at [132, 234] on button "Застосувати" at bounding box center [132, 237] width 38 height 12
type input "[DATE] - [DATE]"
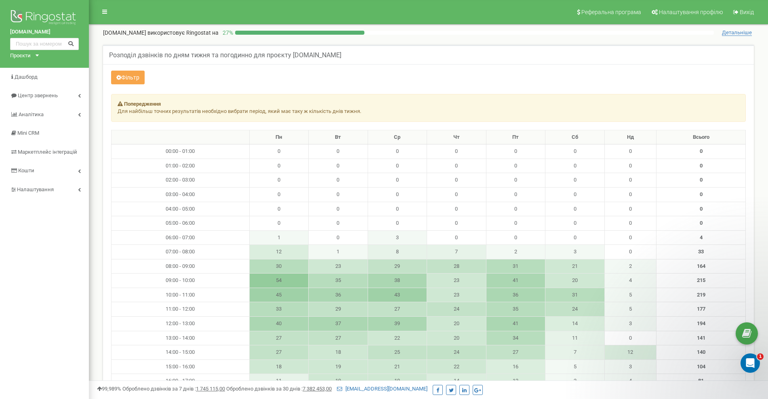
click at [134, 78] on button "Фільтр" at bounding box center [128, 78] width 34 height 14
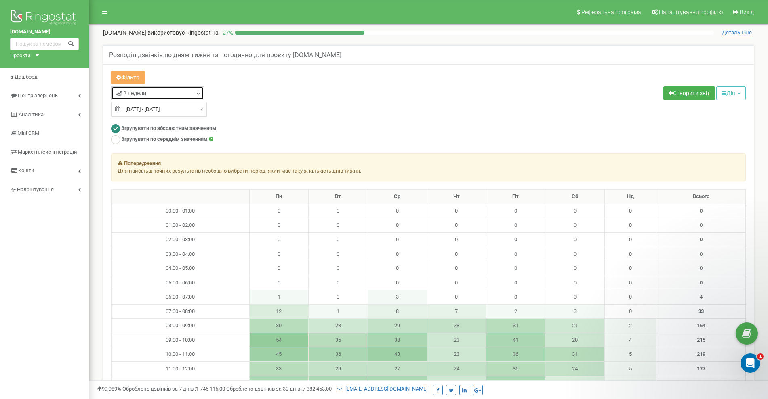
click at [157, 89] on link "2 недели" at bounding box center [157, 93] width 93 height 14
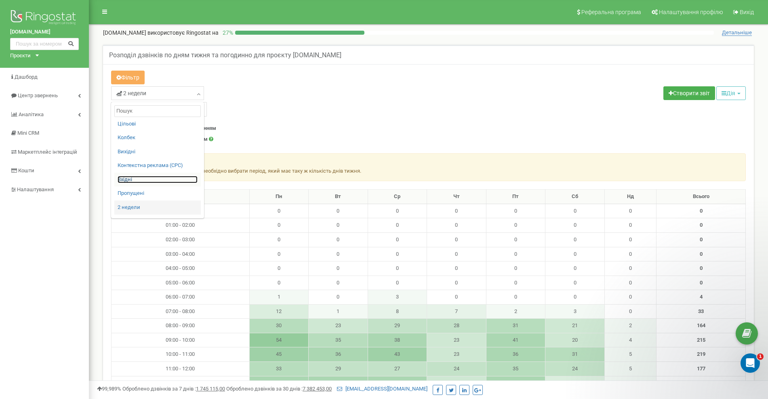
click at [138, 180] on link "Вхідні" at bounding box center [158, 180] width 80 height 8
